Goal: Transaction & Acquisition: Purchase product/service

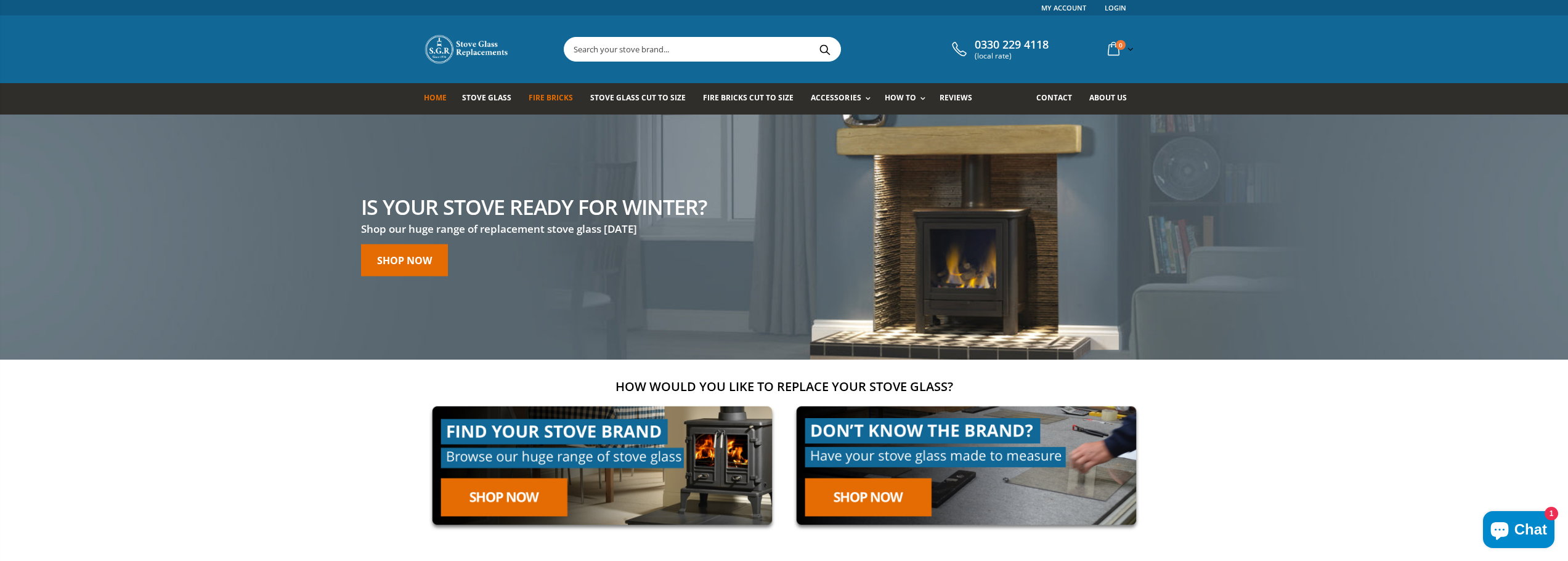
click at [541, 92] on link "Fire Bricks" at bounding box center [555, 99] width 53 height 31
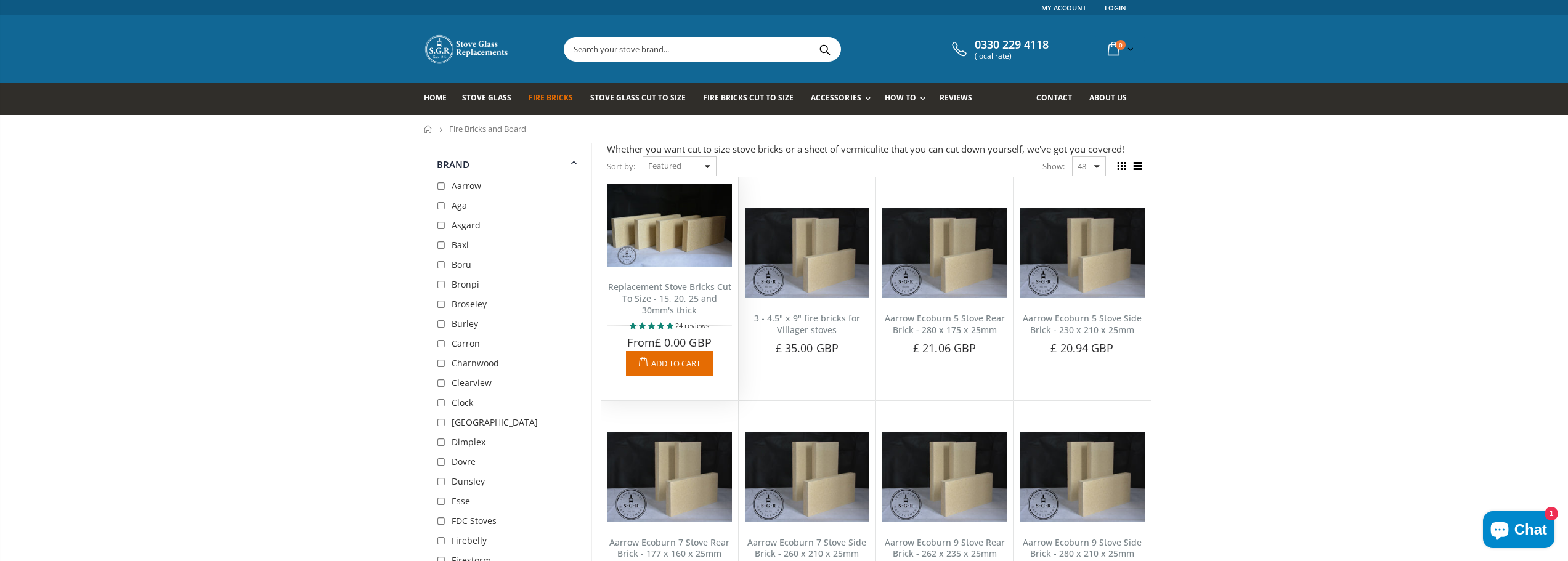
click at [675, 297] on link "Replacement Stove Bricks Cut To Size - 15, 20, 25 and 30mm's thick" at bounding box center [669, 299] width 123 height 35
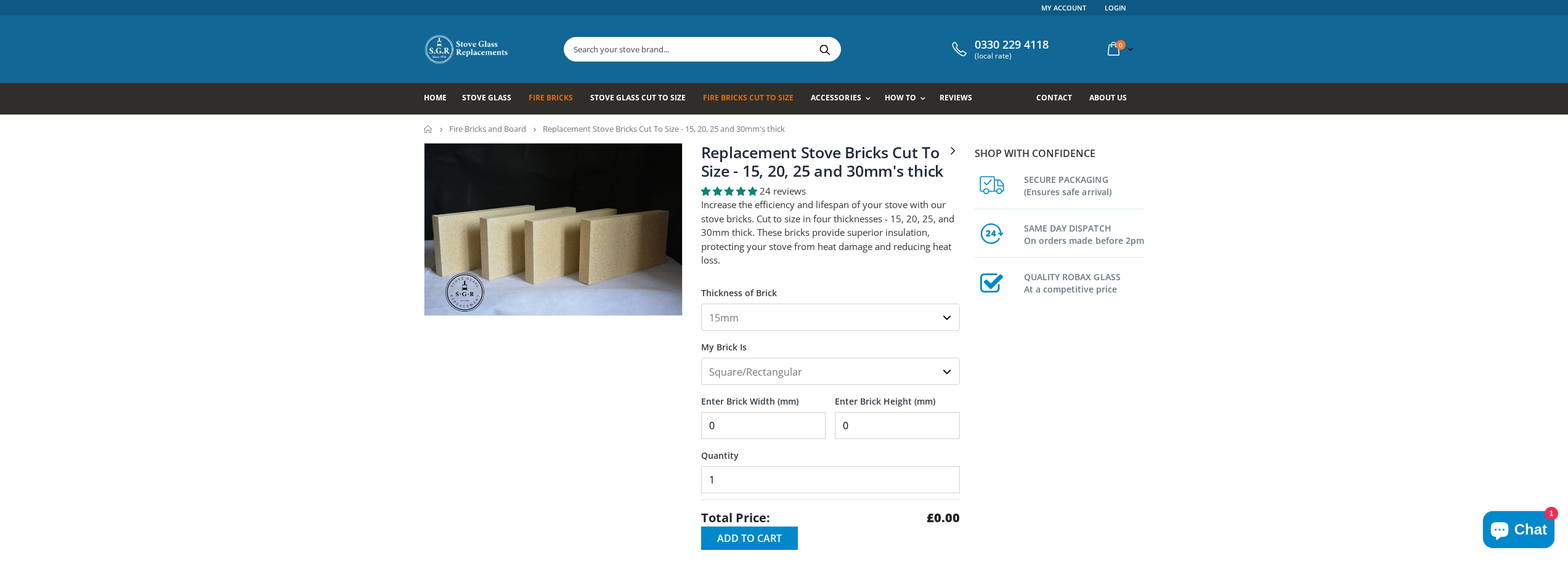
click at [740, 323] on select "15mm 20mm 25mm 30mm" at bounding box center [830, 317] width 259 height 27
select select "25mm"
click at [701, 304] on select "15mm 20mm 25mm 30mm" at bounding box center [830, 317] width 259 height 27
click at [731, 430] on input "0" at bounding box center [763, 426] width 125 height 27
type input "0"
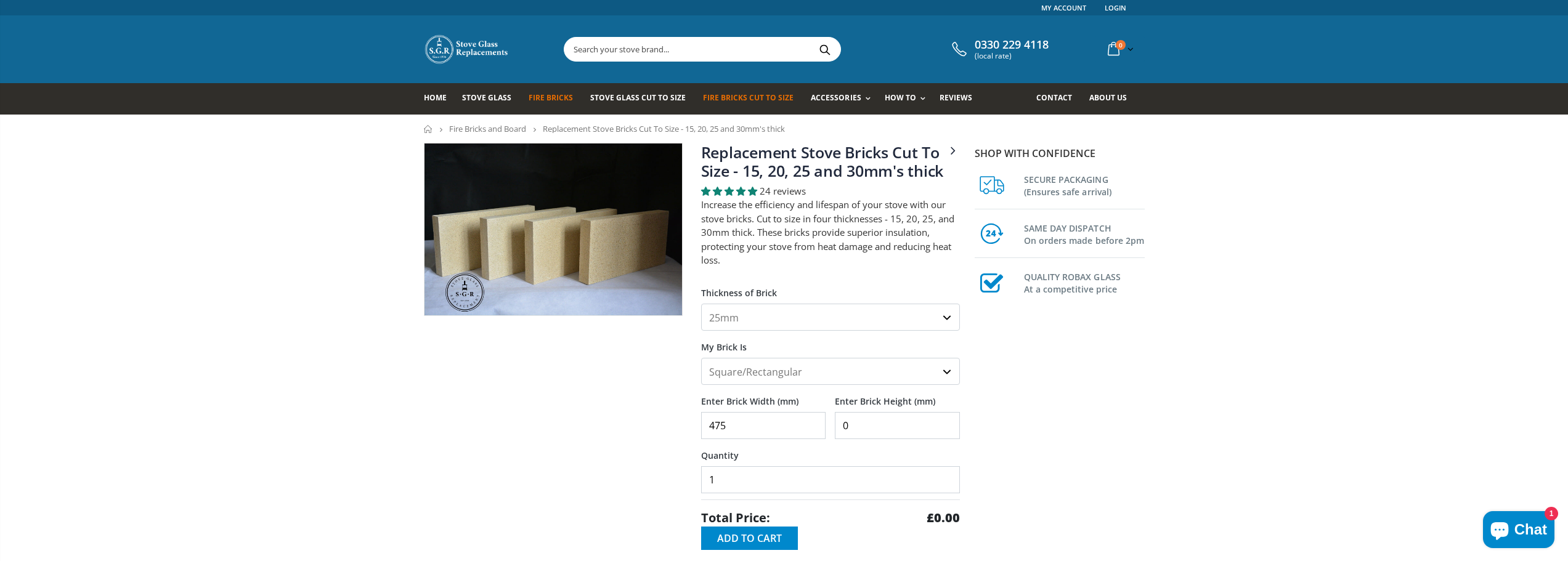
type input "475"
type input "195"
click at [735, 487] on input "1" at bounding box center [830, 480] width 259 height 27
click at [751, 542] on span "Add to Cart" at bounding box center [749, 538] width 64 height 14
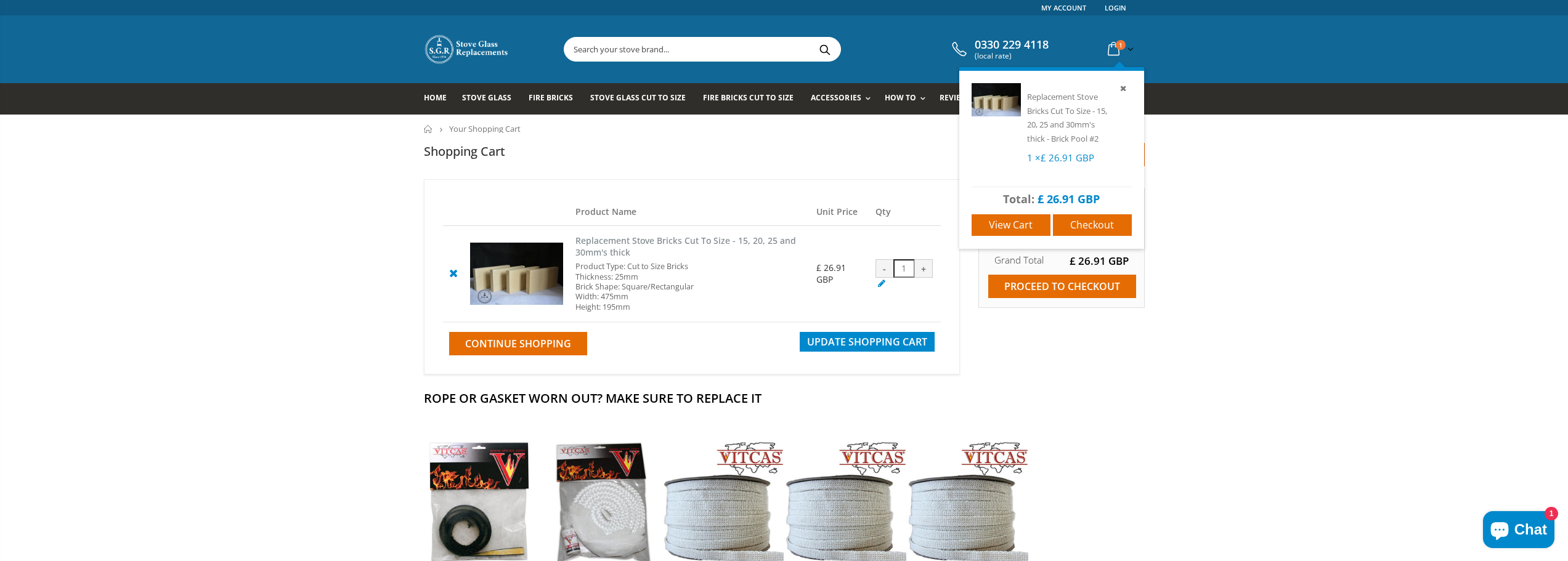
click at [1110, 47] on icon at bounding box center [1113, 49] width 21 height 22
click at [1085, 220] on span "Checkout" at bounding box center [1092, 225] width 44 height 14
